Goal: Navigation & Orientation: Find specific page/section

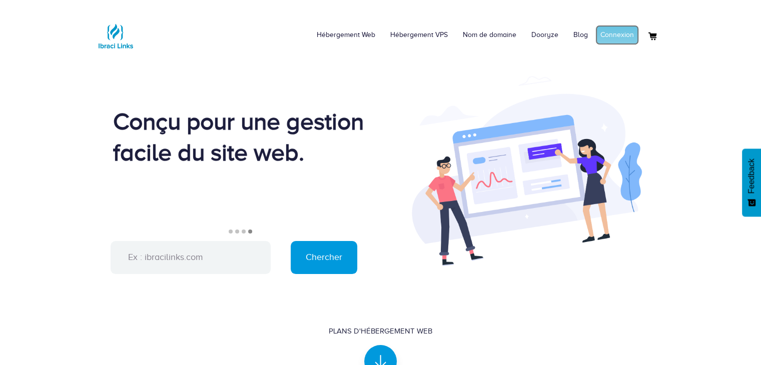
click at [608, 41] on link "Connexion" at bounding box center [617, 35] width 44 height 20
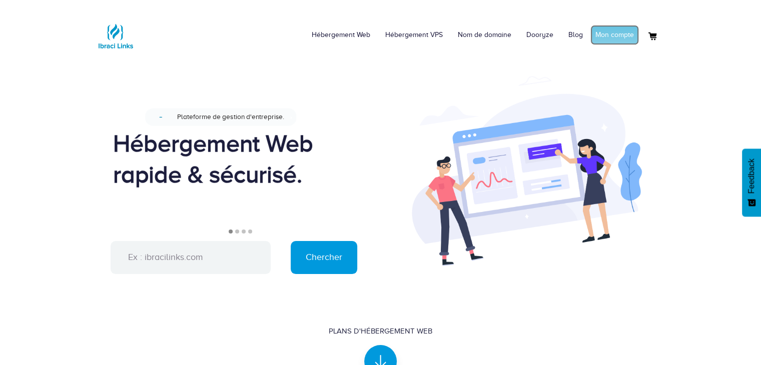
click at [611, 40] on link "Mon compte" at bounding box center [614, 35] width 49 height 20
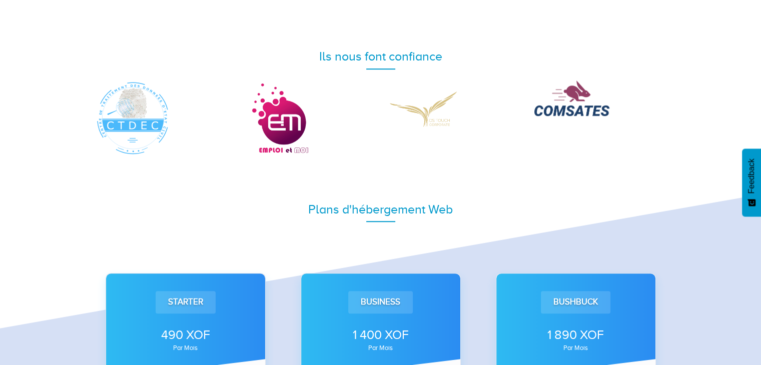
scroll to position [498, 0]
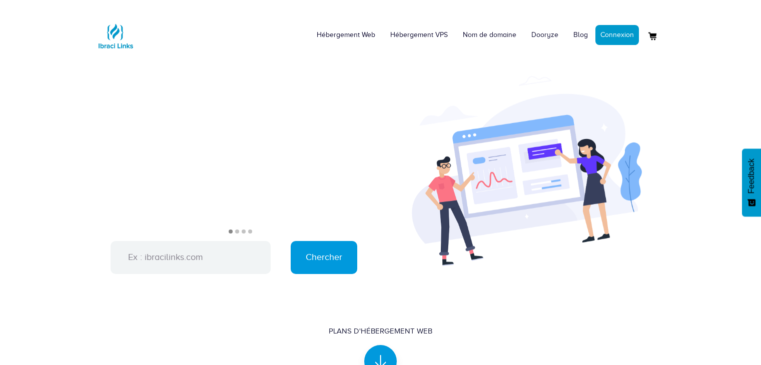
scroll to position [498, 0]
